Goal: Information Seeking & Learning: Learn about a topic

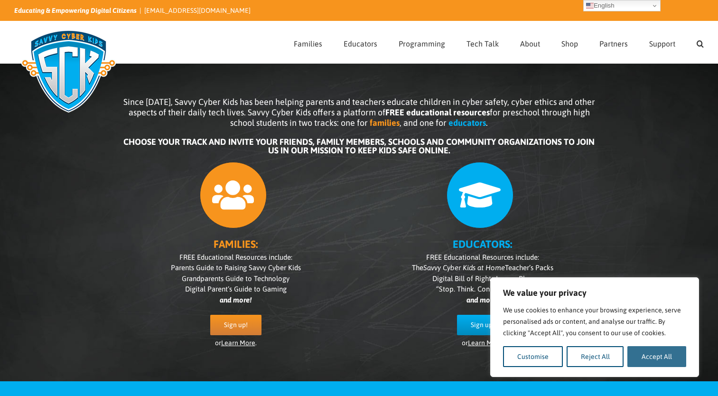
click at [640, 359] on button "Accept All" at bounding box center [657, 356] width 59 height 21
checkbox input "true"
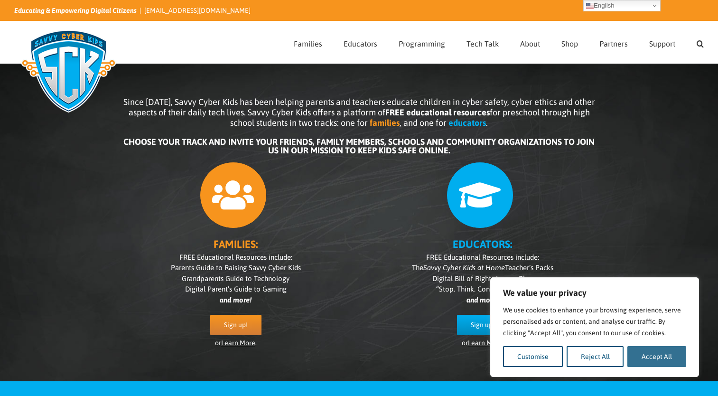
checkbox input "true"
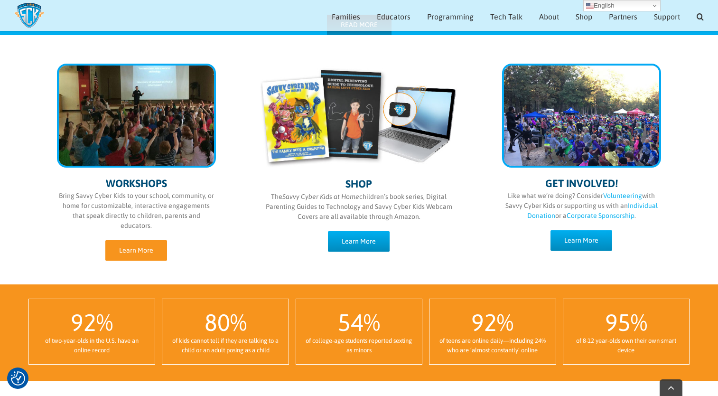
scroll to position [477, 0]
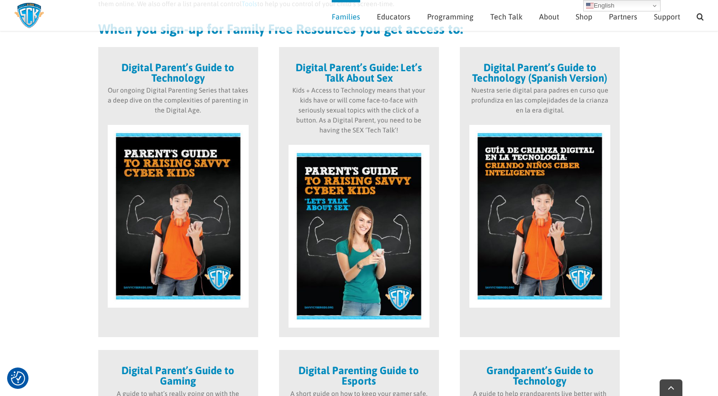
scroll to position [323, 0]
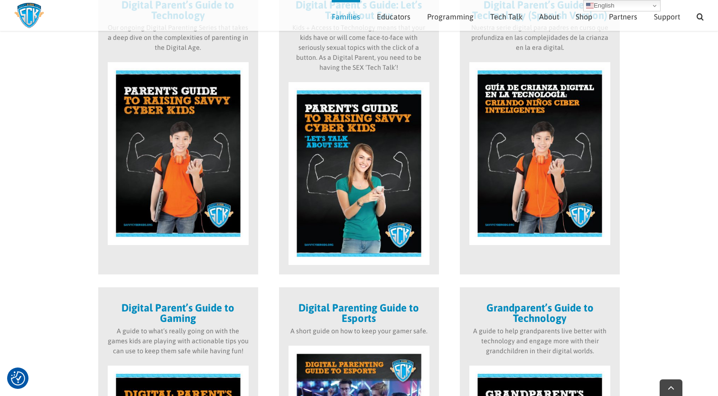
click at [179, 215] on img at bounding box center [178, 153] width 141 height 183
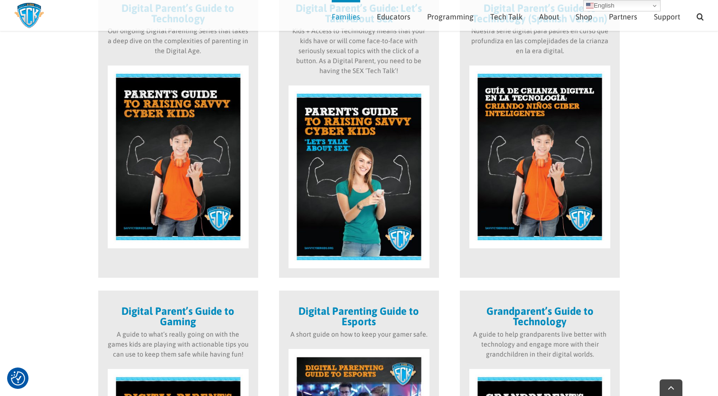
scroll to position [180, 0]
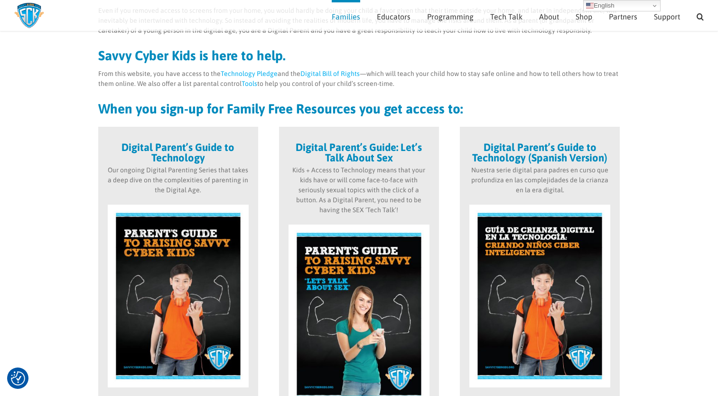
click at [170, 159] on strong "Digital Parent’s Guide to Technology" at bounding box center [178, 152] width 113 height 23
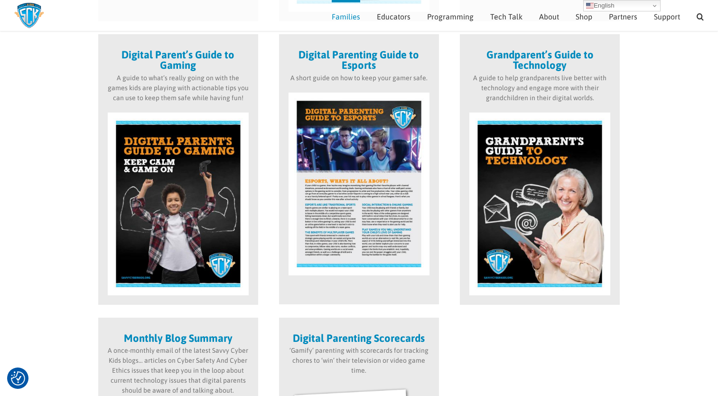
scroll to position [560, 0]
